Goal: Use online tool/utility

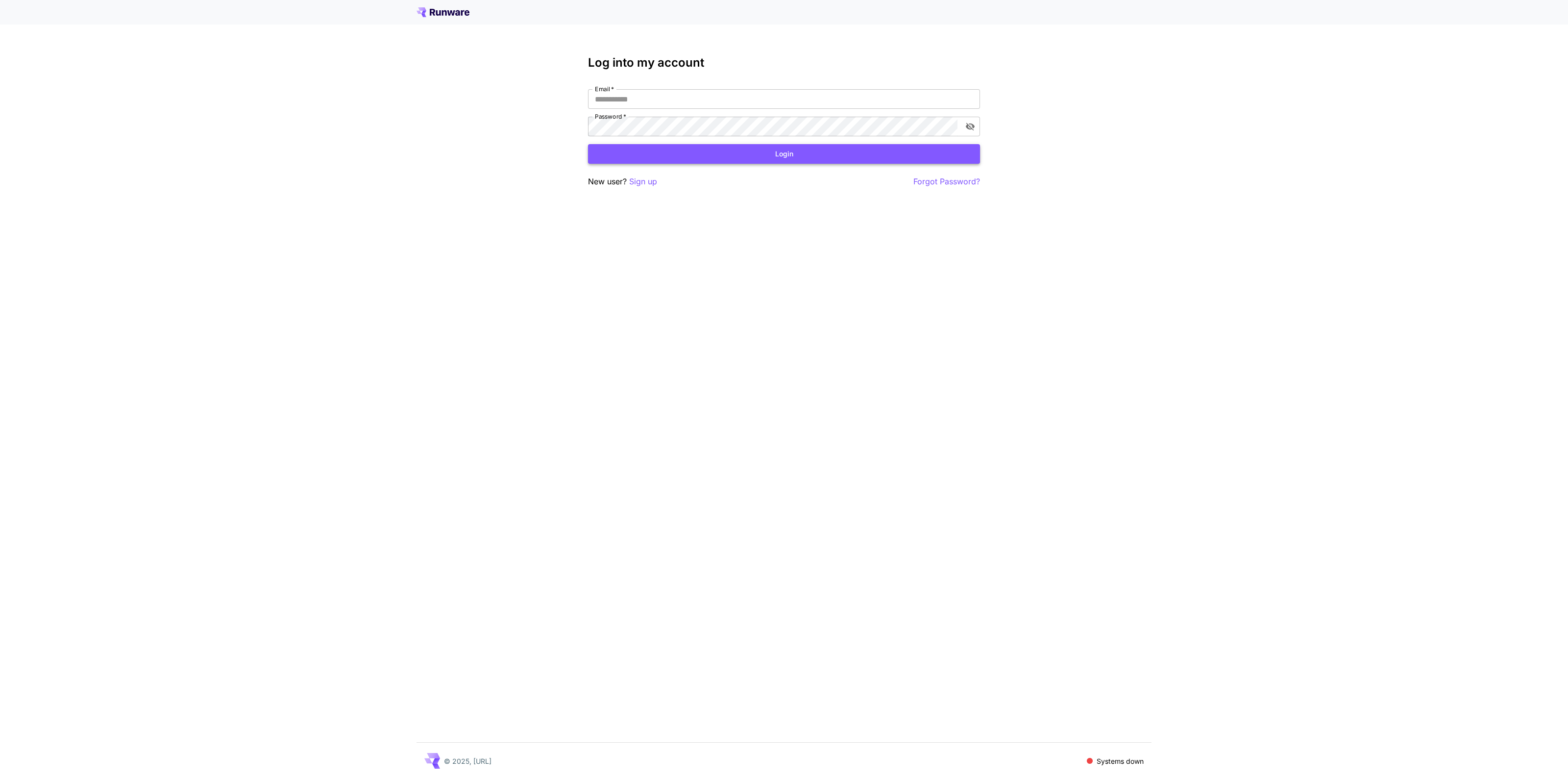
type input "**********"
click at [702, 156] on button "Login" at bounding box center [784, 154] width 392 height 20
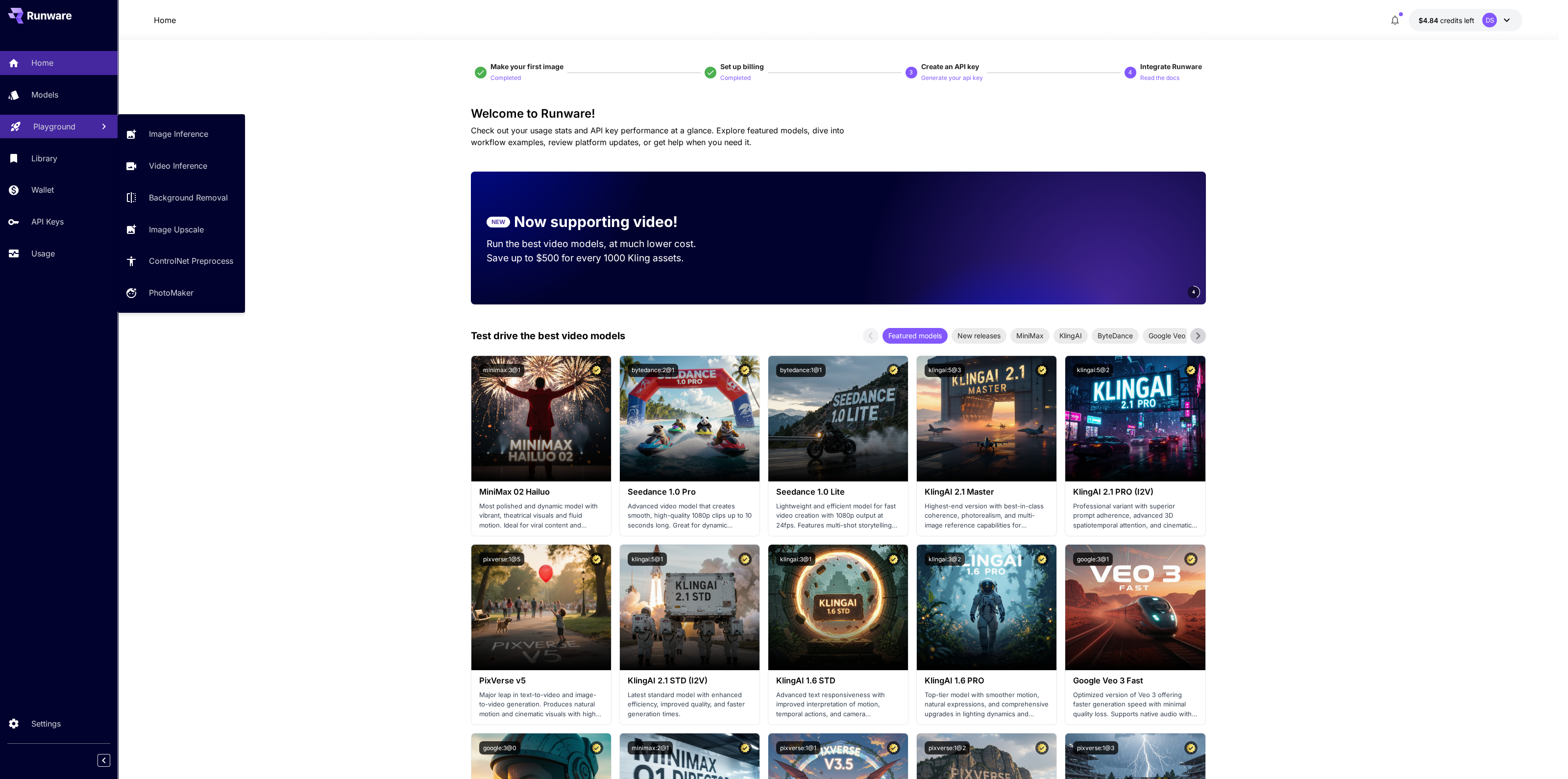
click at [59, 130] on p "Playground" at bounding box center [54, 126] width 42 height 12
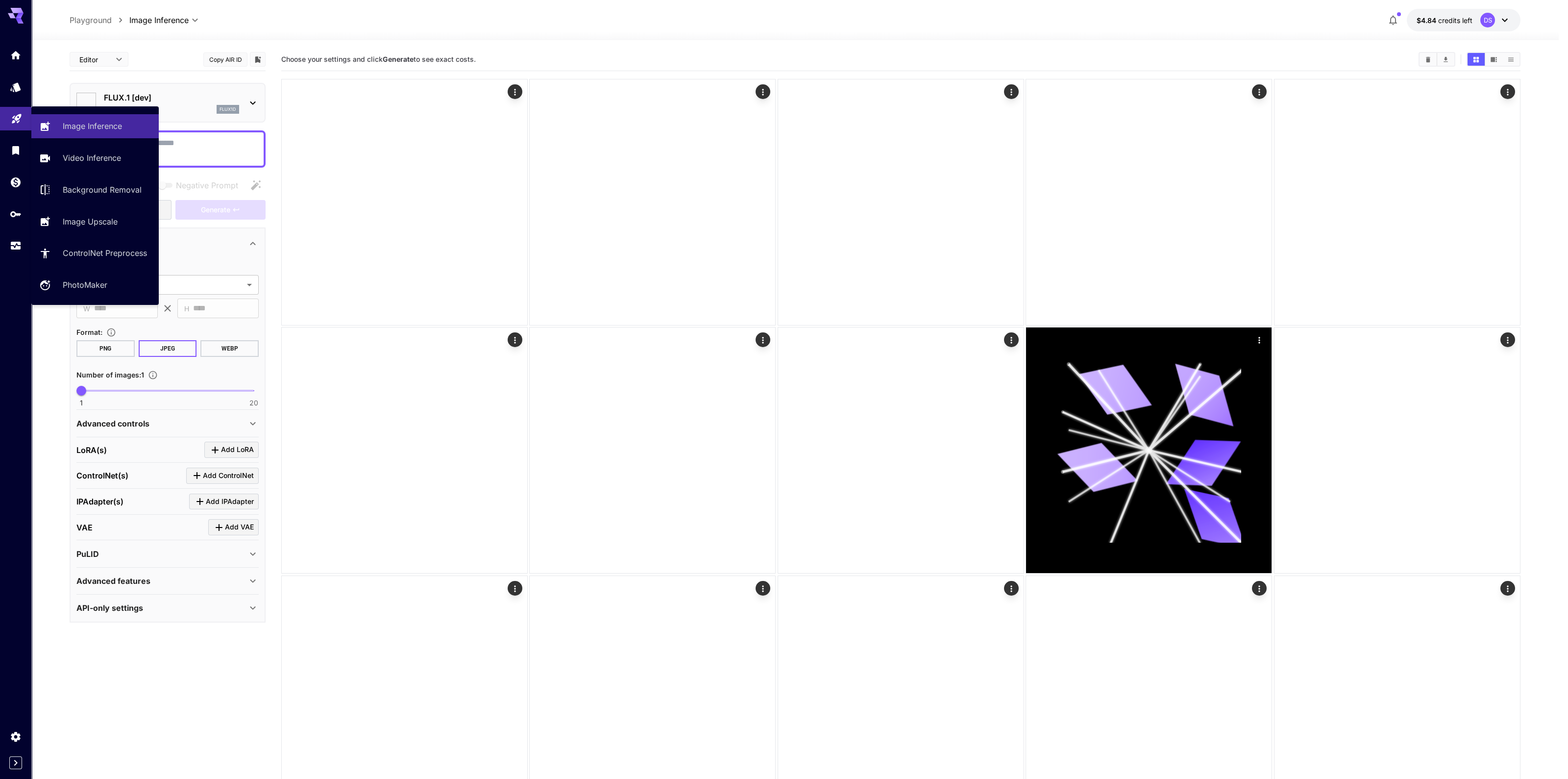
type input "**********"
